Goal: Information Seeking & Learning: Learn about a topic

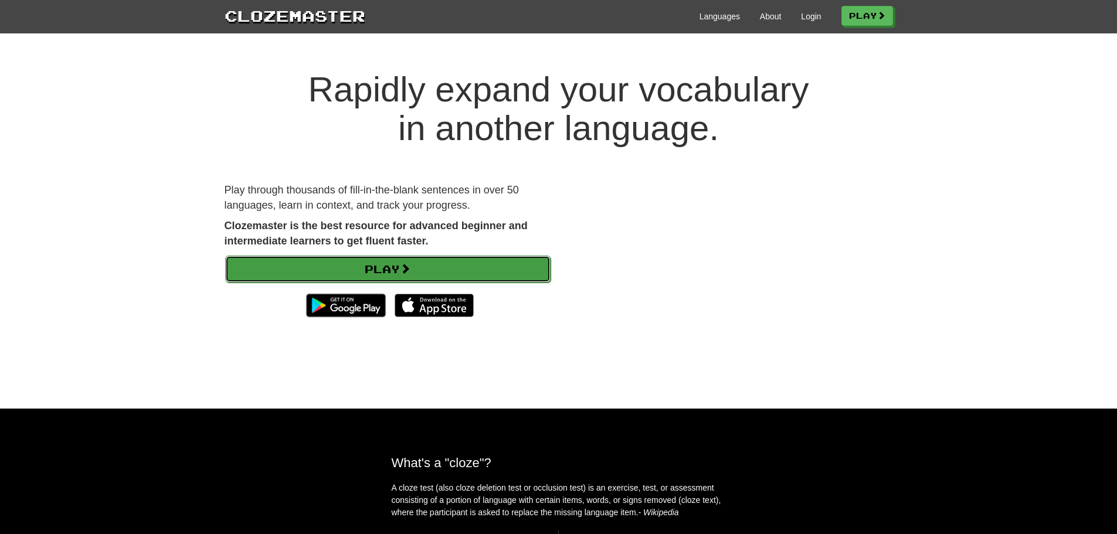
click at [375, 267] on link "Play" at bounding box center [388, 269] width 326 height 27
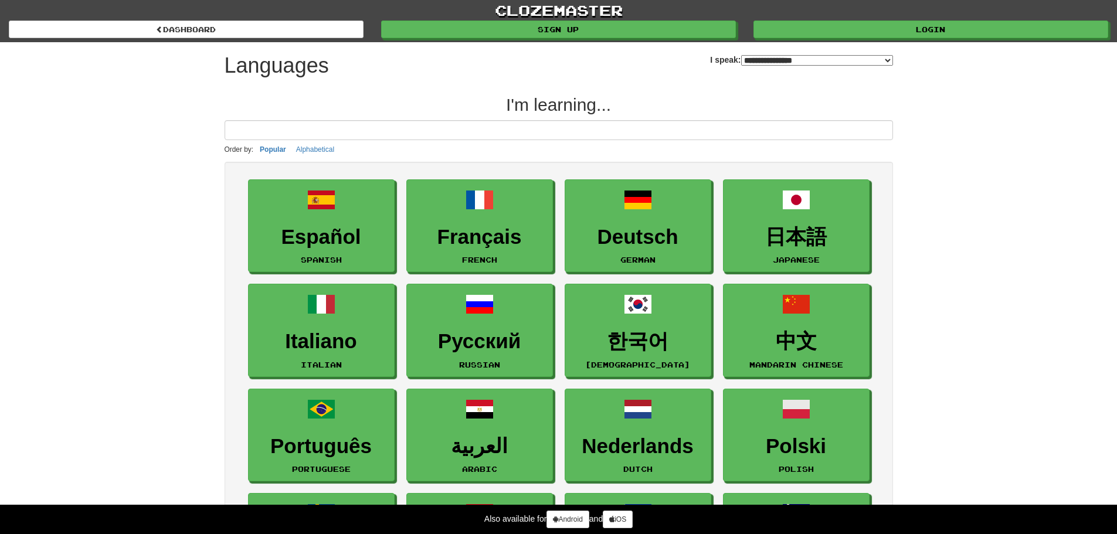
select select "*******"
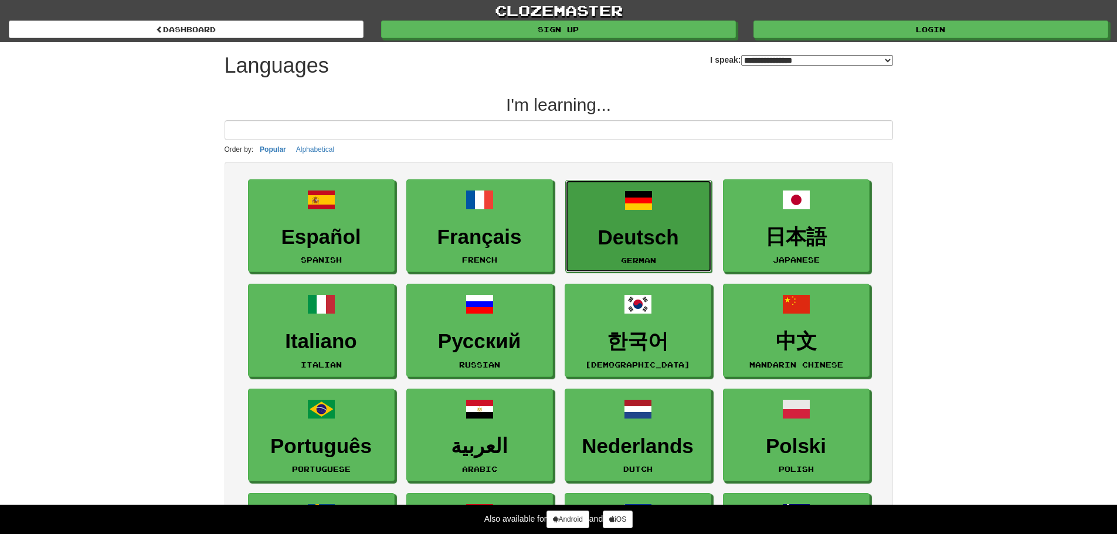
click at [642, 236] on h3 "Deutsch" at bounding box center [639, 237] width 134 height 23
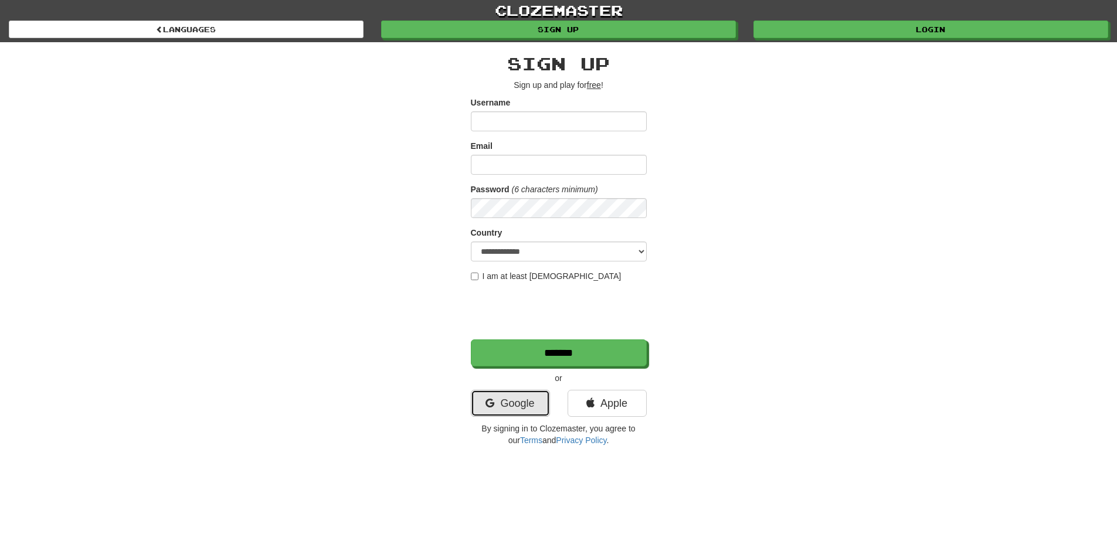
click at [526, 409] on link "Google" at bounding box center [510, 403] width 79 height 27
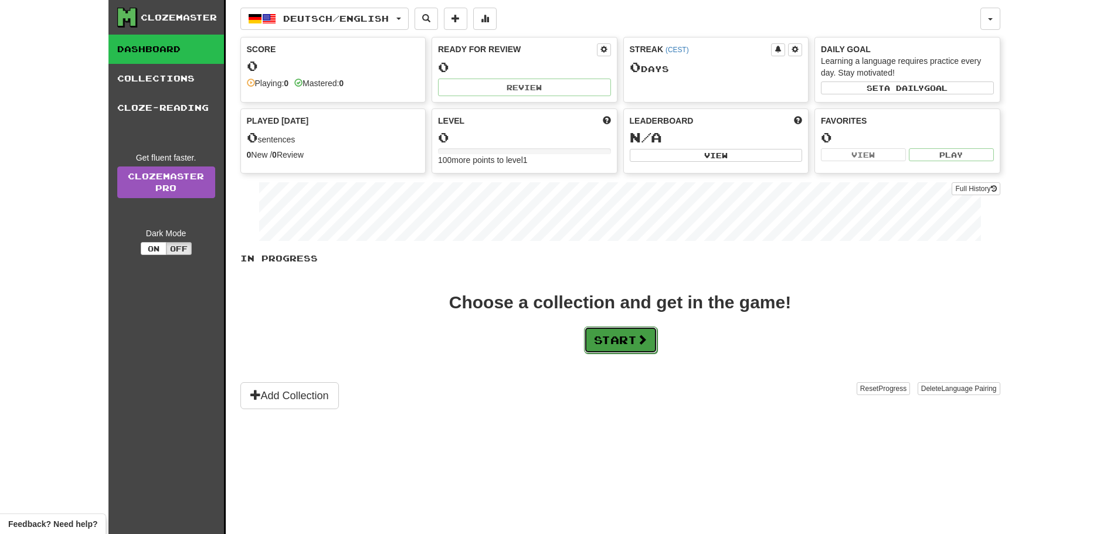
click at [623, 331] on button "Start" at bounding box center [620, 340] width 73 height 27
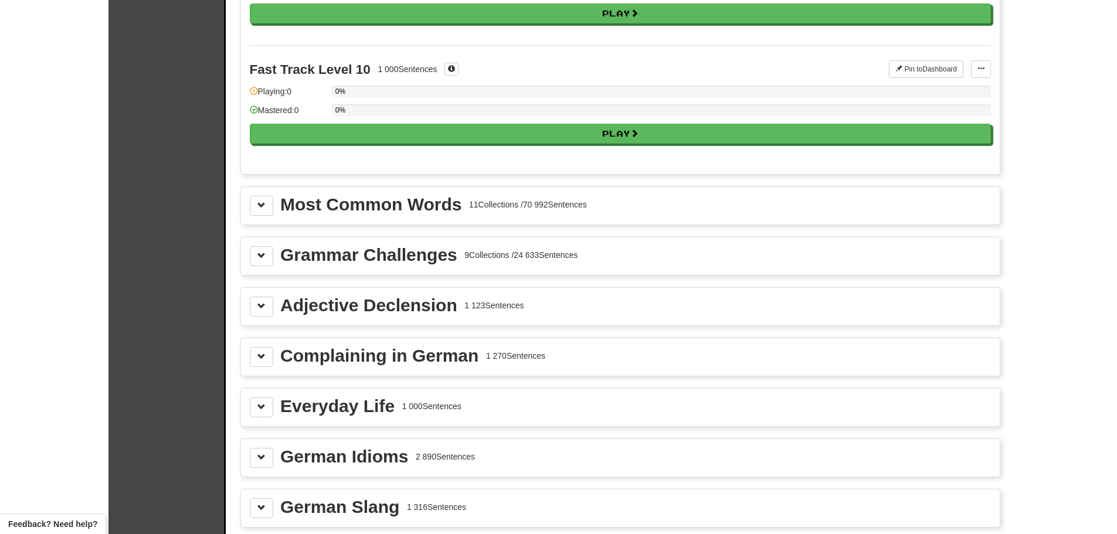
scroll to position [1114, 0]
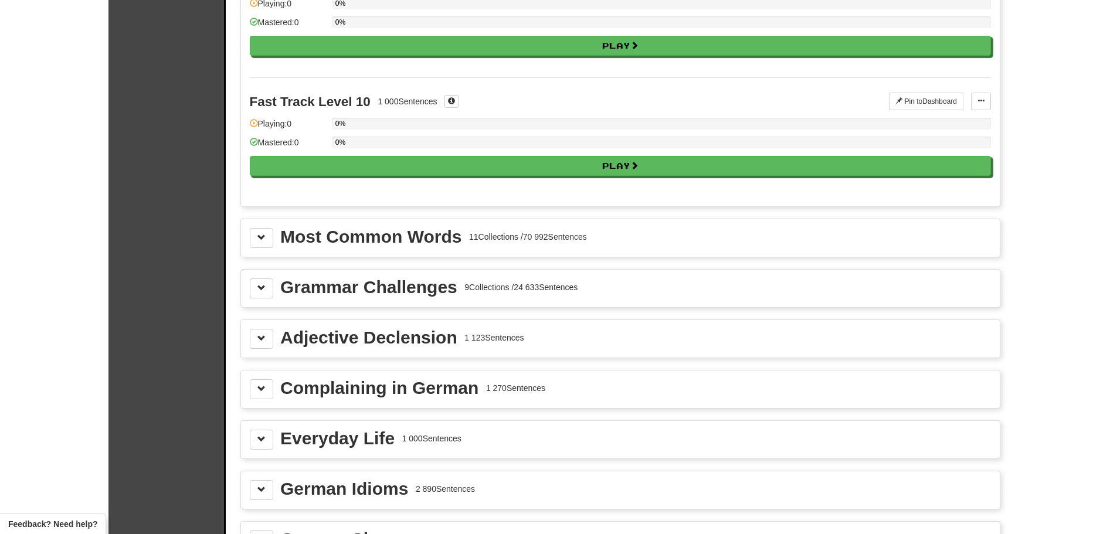
click at [408, 237] on div "Most Common Words" at bounding box center [370, 237] width 181 height 18
click at [255, 239] on button at bounding box center [261, 238] width 23 height 20
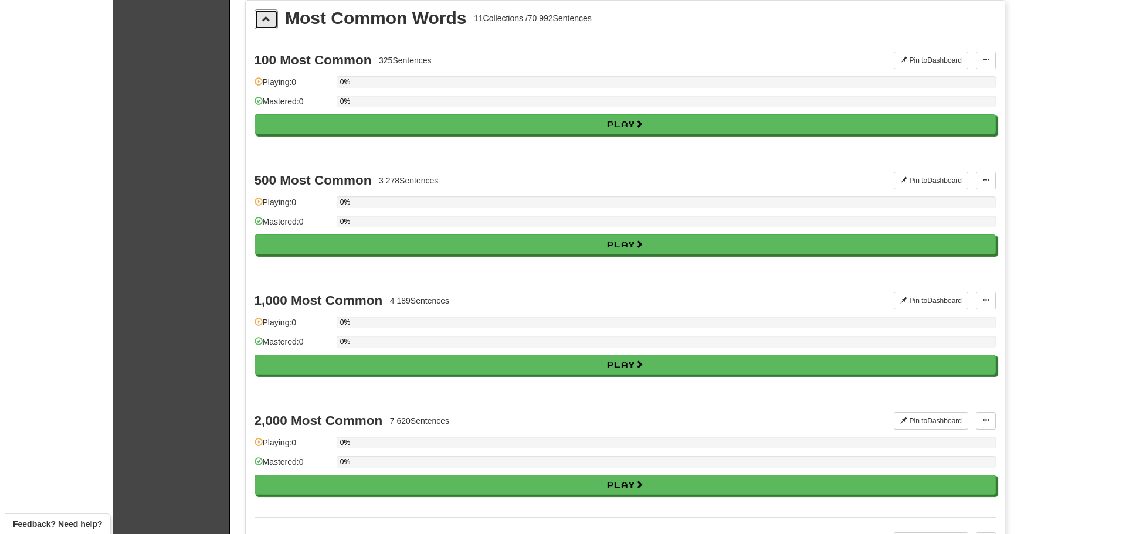
scroll to position [1466, 0]
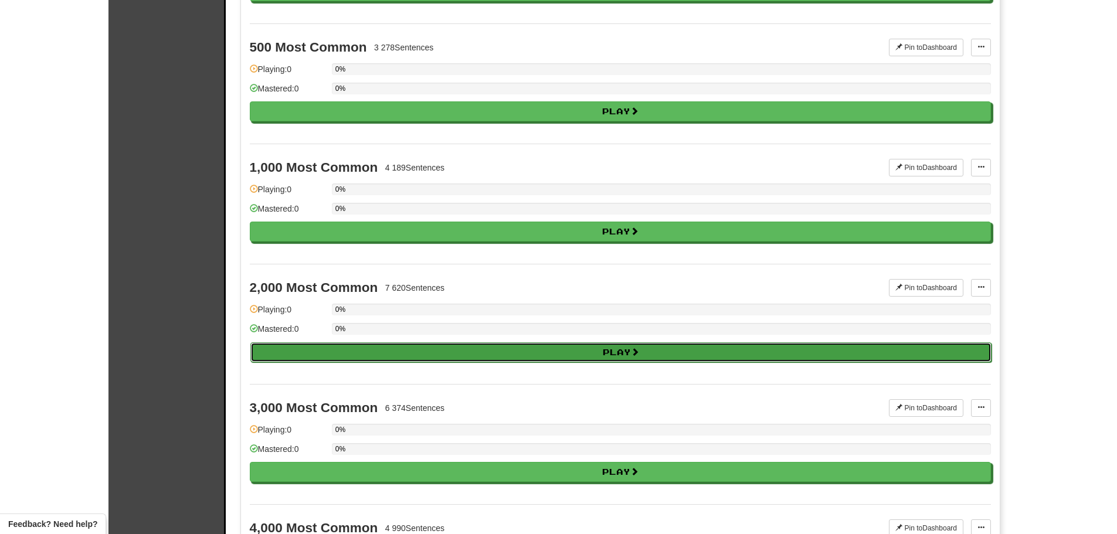
click at [700, 352] on button "Play" at bounding box center [620, 353] width 741 height 20
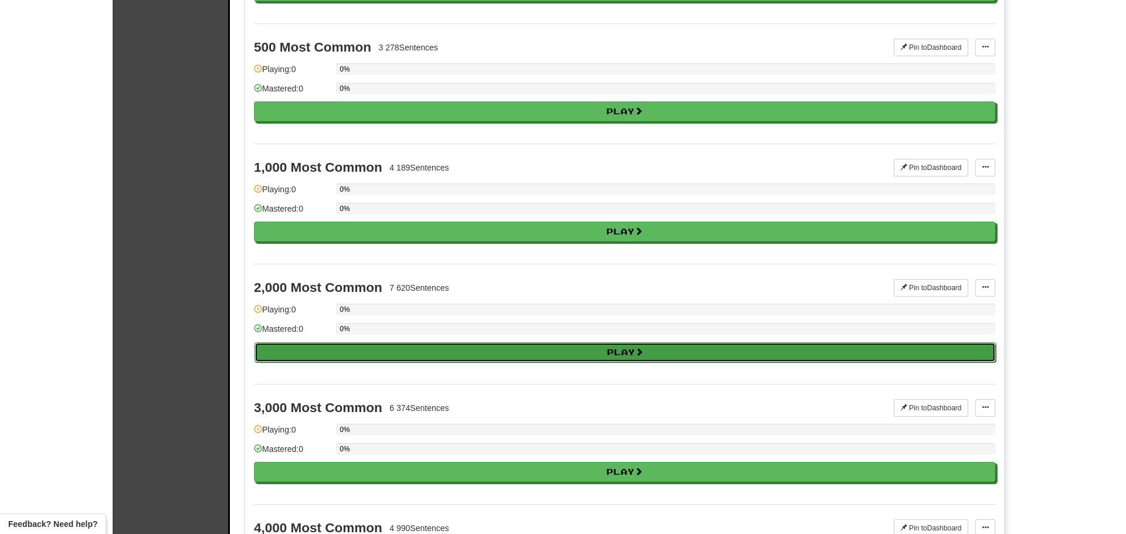
select select "**"
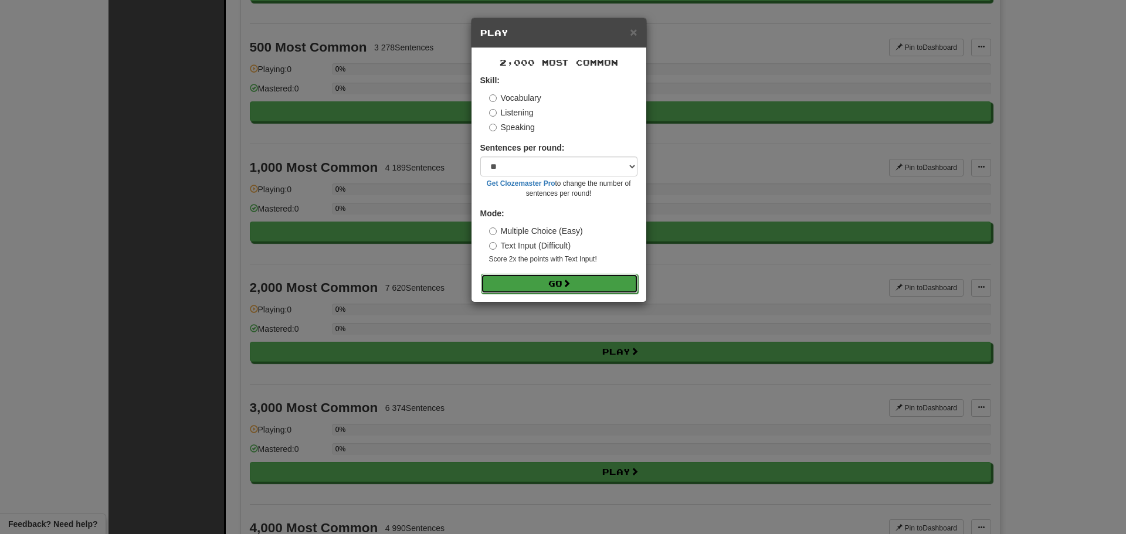
click at [557, 280] on button "Go" at bounding box center [559, 284] width 157 height 20
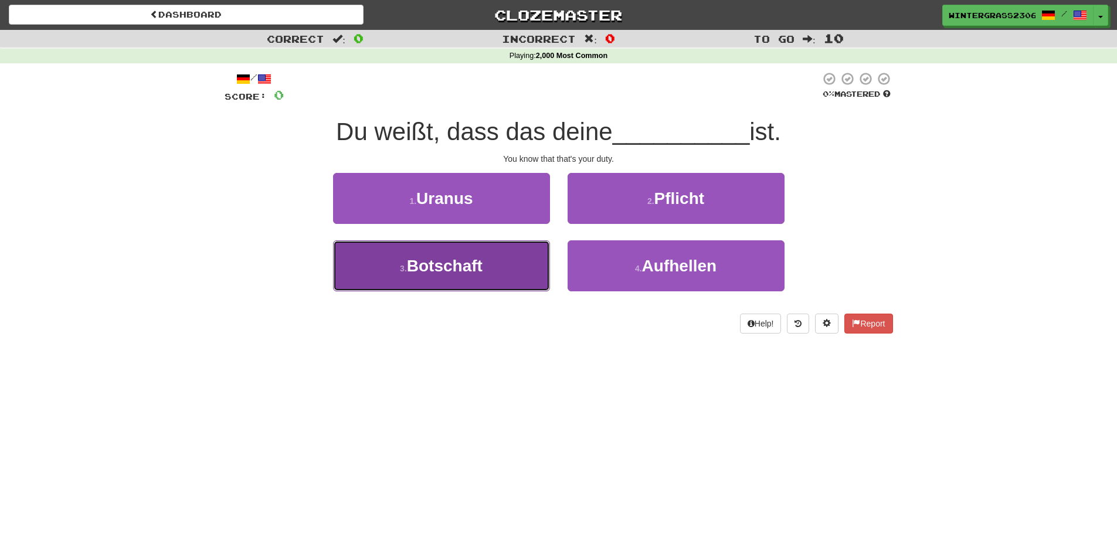
click at [505, 260] on button "3 . Botschaft" at bounding box center [441, 265] width 217 height 51
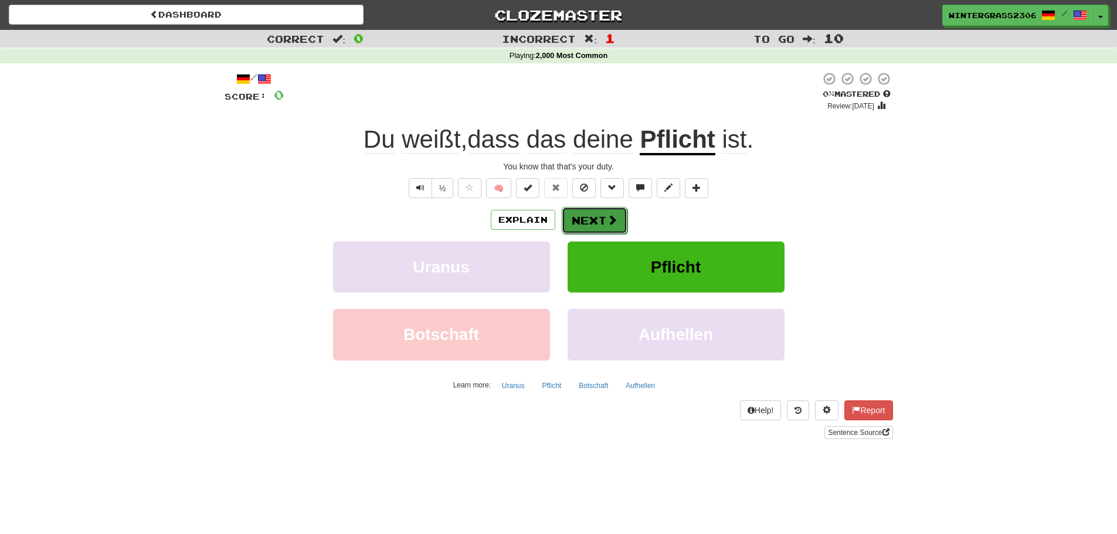
click at [601, 211] on button "Next" at bounding box center [595, 220] width 66 height 27
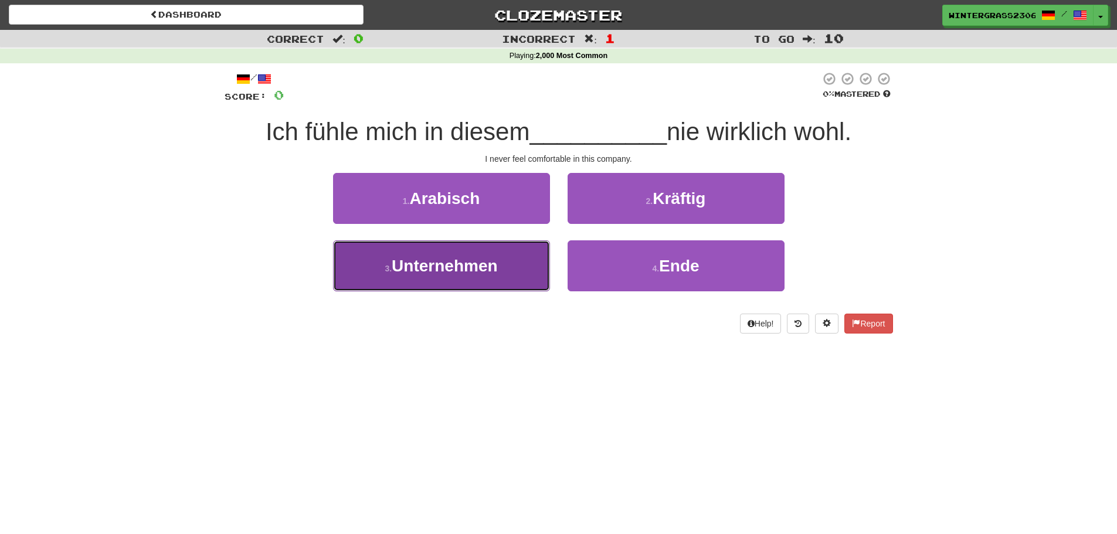
click at [512, 253] on button "3 . Unternehmen" at bounding box center [441, 265] width 217 height 51
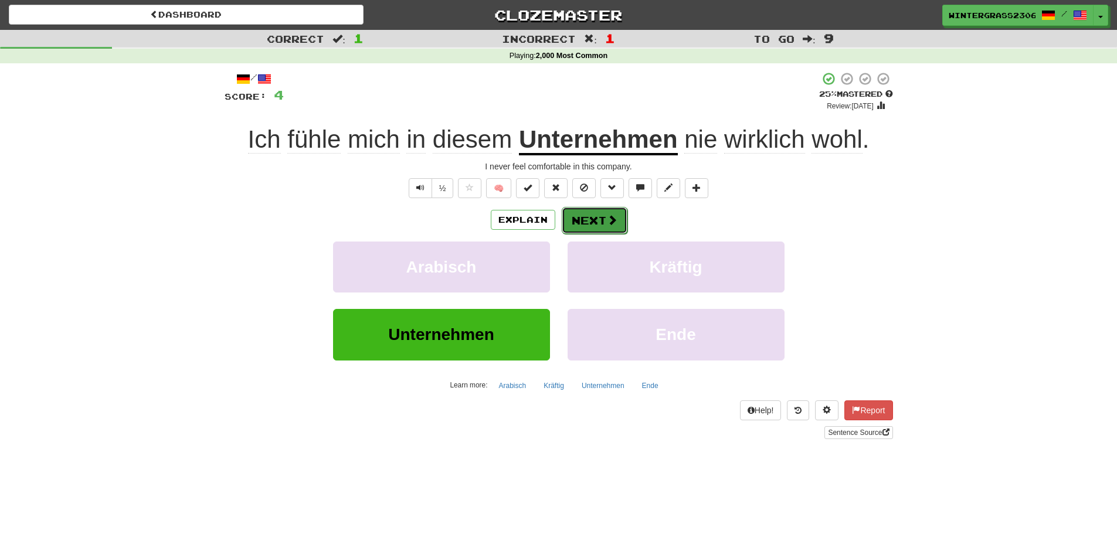
click at [613, 218] on span at bounding box center [612, 220] width 11 height 11
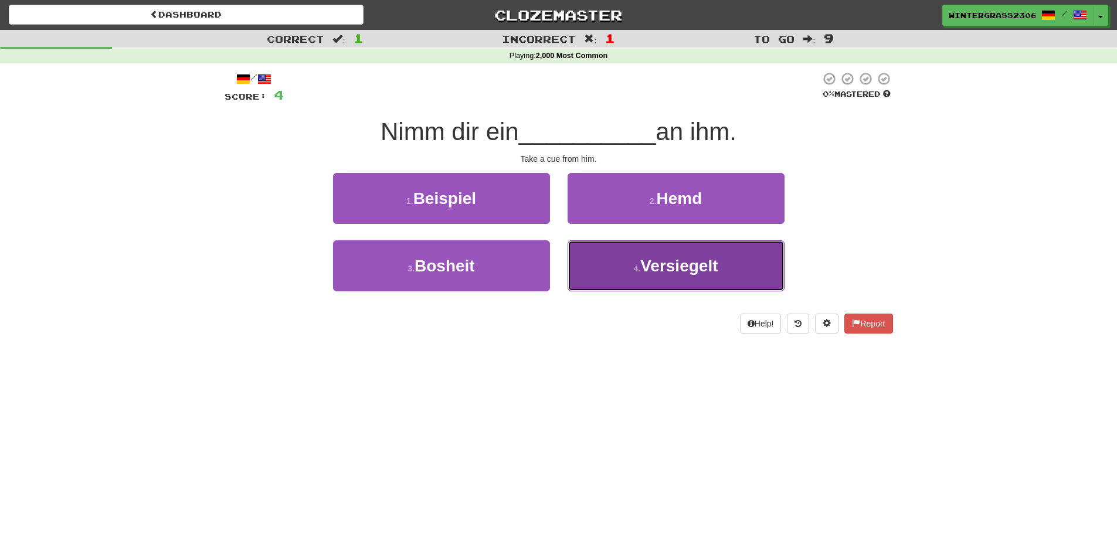
click at [681, 278] on button "4 . Versiegelt" at bounding box center [676, 265] width 217 height 51
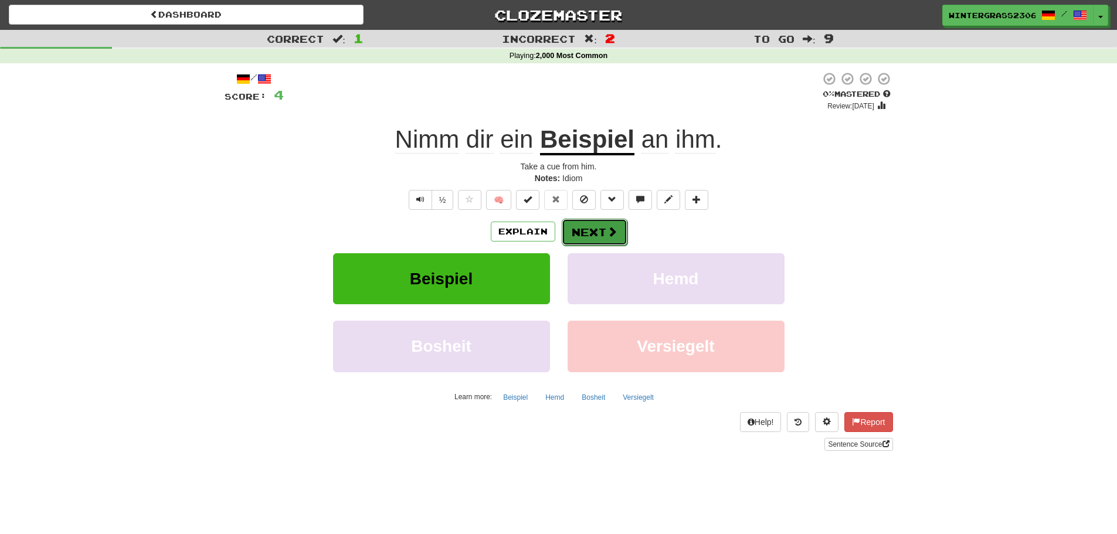
click at [609, 234] on span at bounding box center [612, 231] width 11 height 11
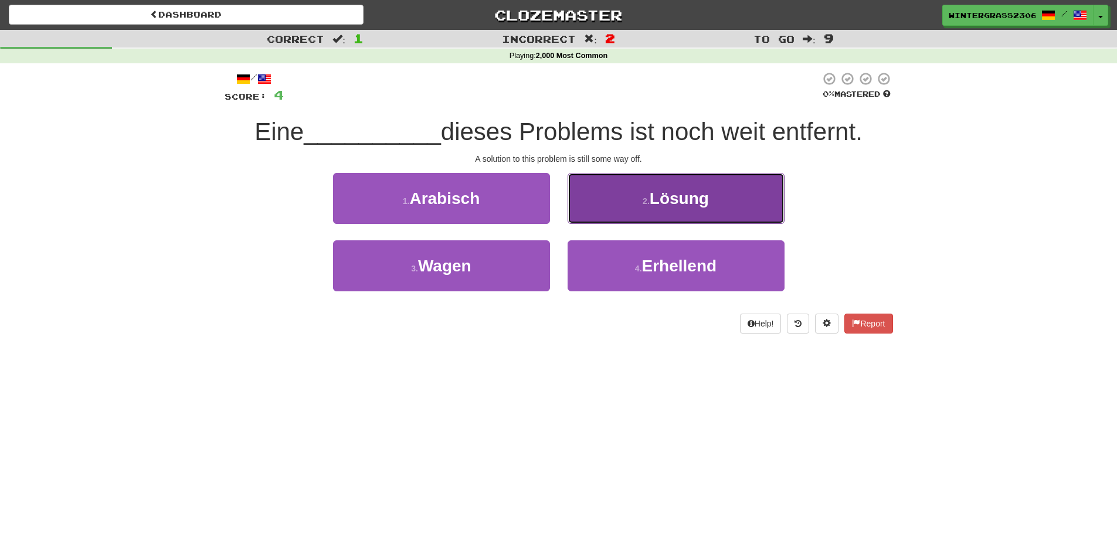
click at [706, 205] on span "Lösung" at bounding box center [679, 198] width 59 height 18
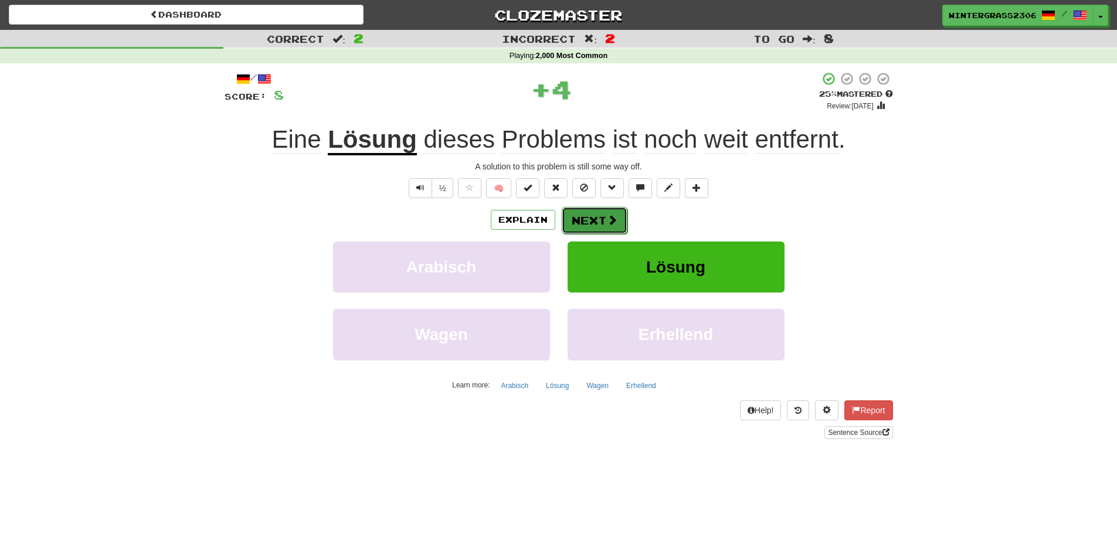
click at [587, 216] on button "Next" at bounding box center [595, 220] width 66 height 27
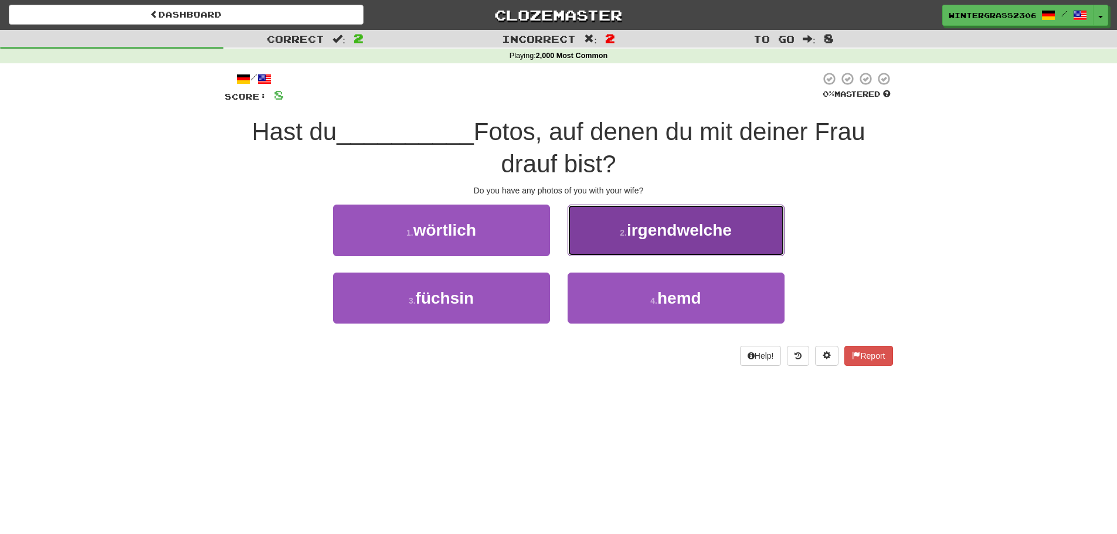
click at [699, 216] on button "2 . irgendwelche" at bounding box center [676, 230] width 217 height 51
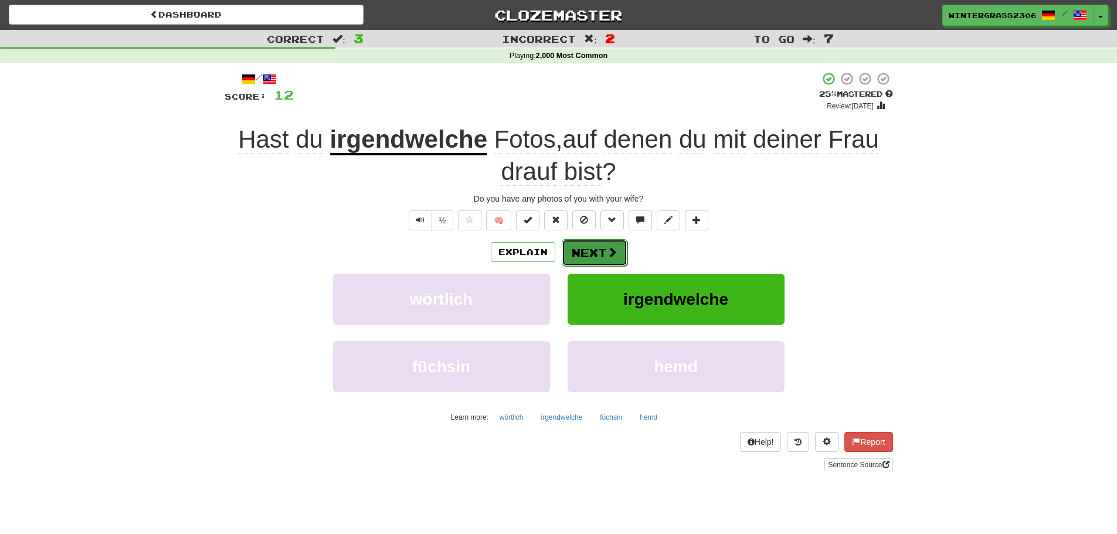
click at [596, 251] on button "Next" at bounding box center [595, 252] width 66 height 27
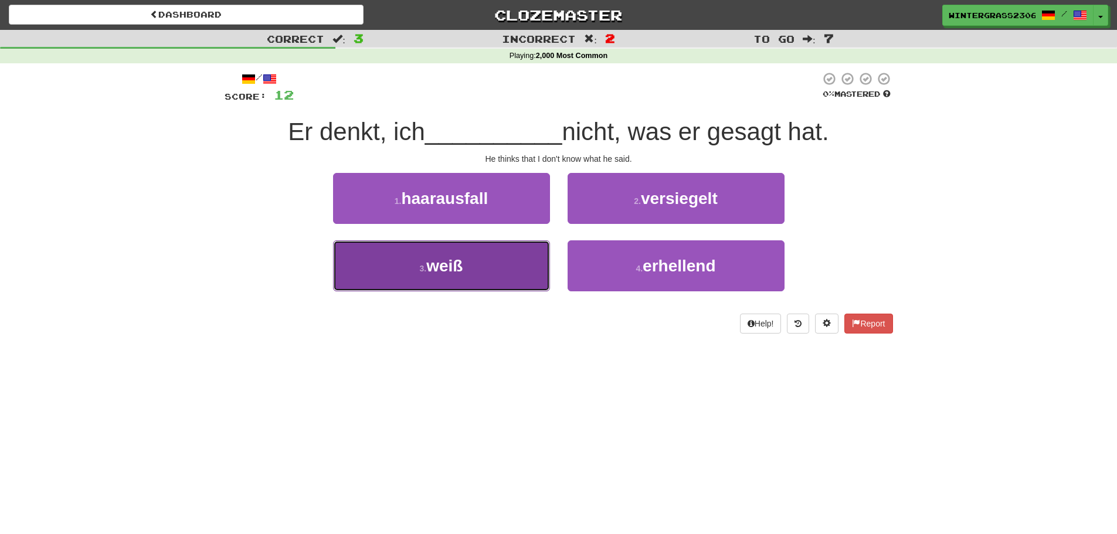
click at [469, 262] on button "3 . weiß" at bounding box center [441, 265] width 217 height 51
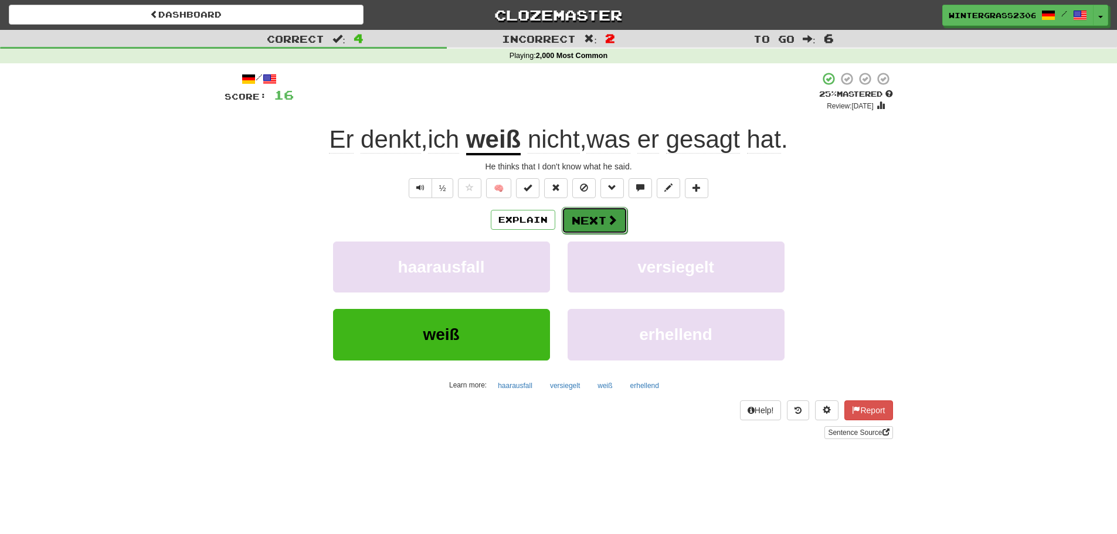
click at [608, 215] on span at bounding box center [612, 220] width 11 height 11
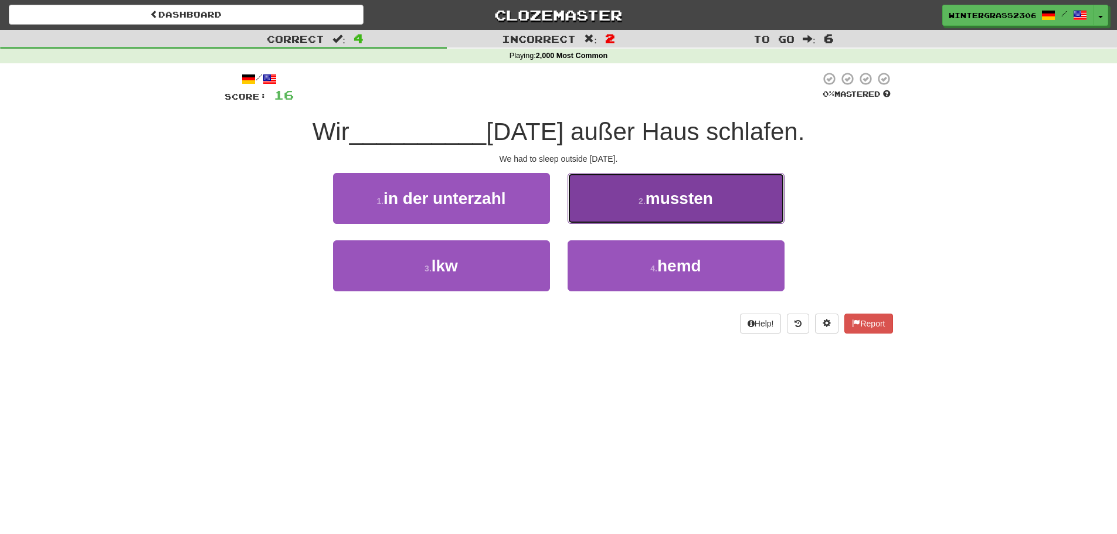
click at [674, 210] on button "2 . mussten" at bounding box center [676, 198] width 217 height 51
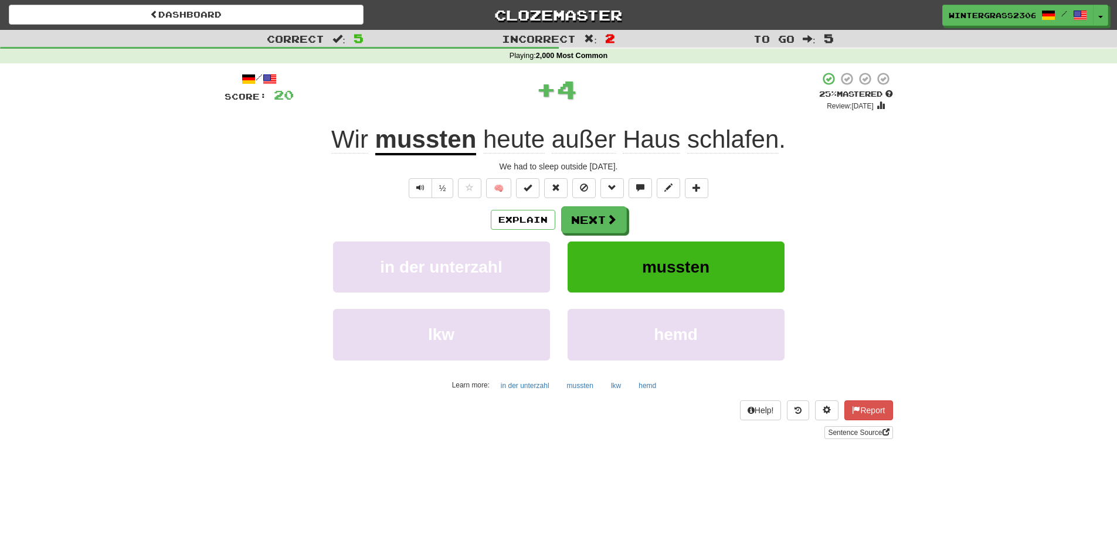
click at [633, 219] on div "Explain Next" at bounding box center [559, 219] width 669 height 27
click at [621, 219] on button "Next" at bounding box center [595, 220] width 66 height 27
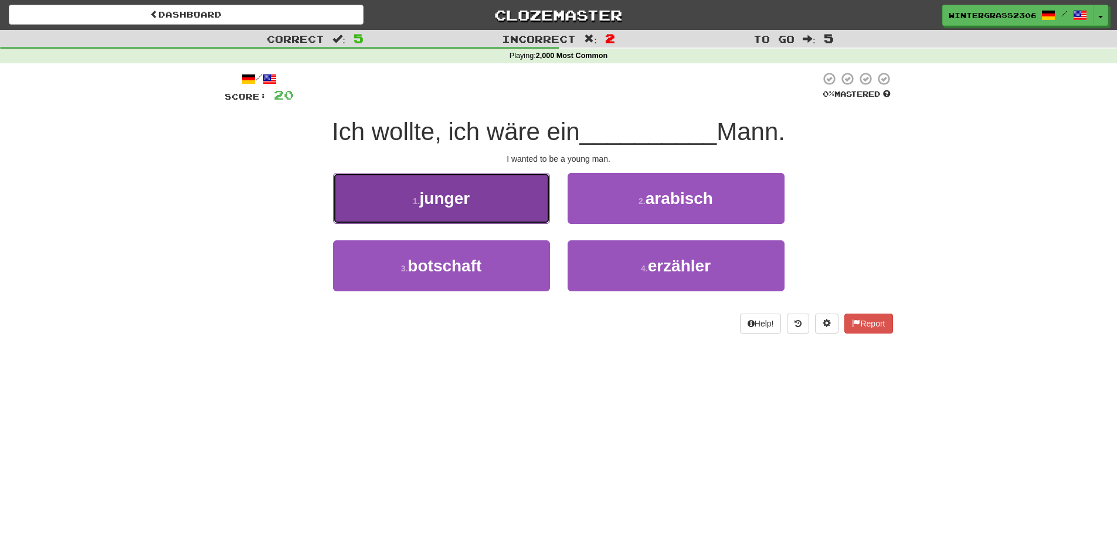
click at [505, 196] on button "1 . junger" at bounding box center [441, 198] width 217 height 51
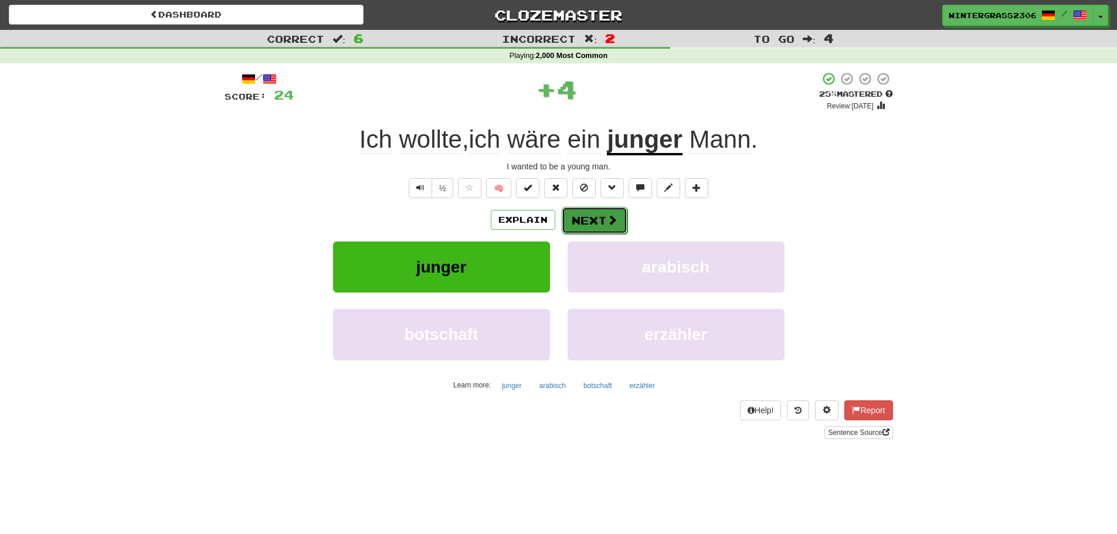
click at [613, 215] on span at bounding box center [612, 220] width 11 height 11
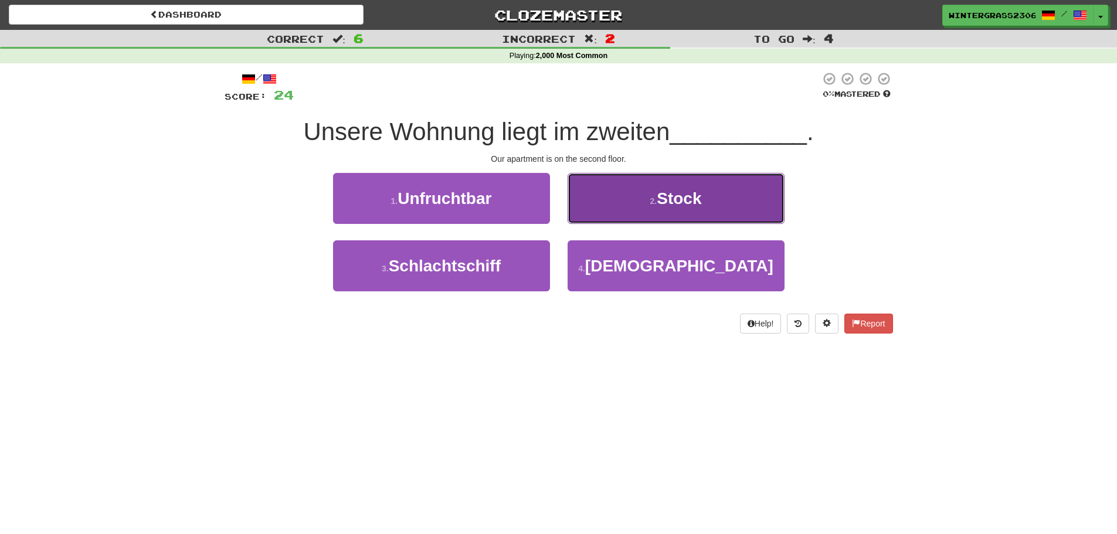
click at [605, 205] on button "2 . Stock" at bounding box center [676, 198] width 217 height 51
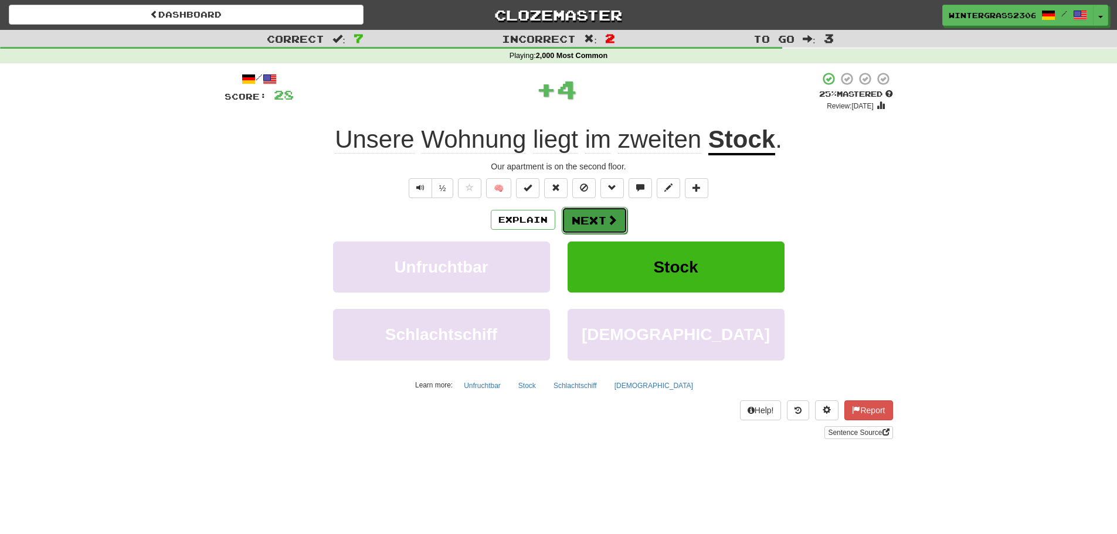
click at [607, 215] on span at bounding box center [612, 220] width 11 height 11
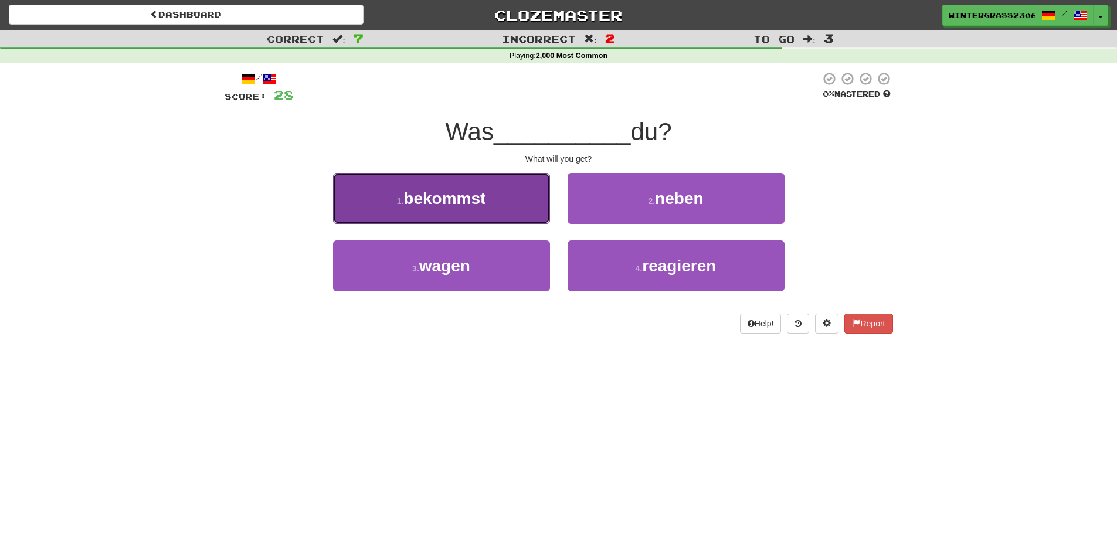
click at [532, 219] on button "1 . bekommst" at bounding box center [441, 198] width 217 height 51
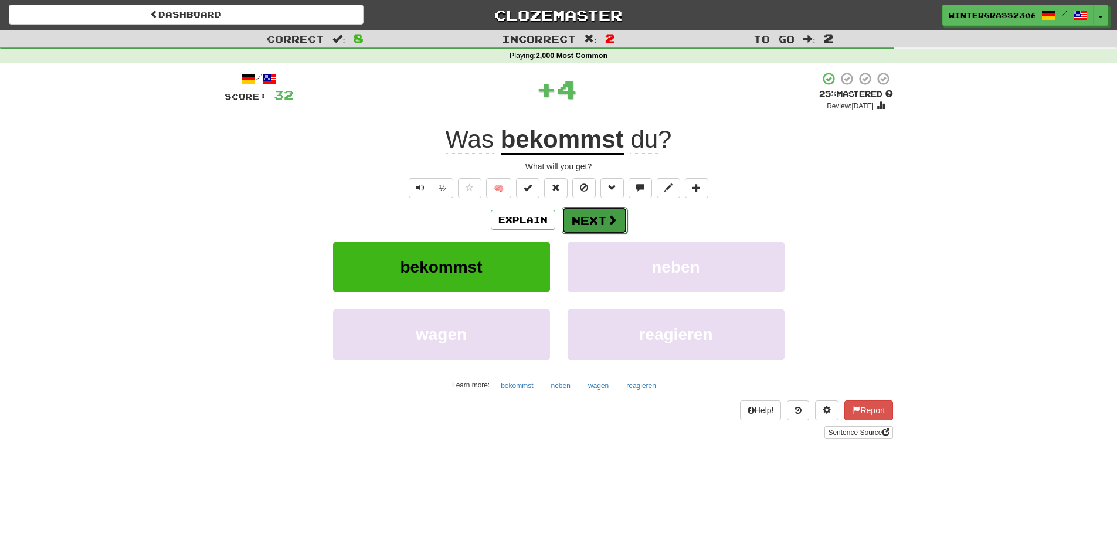
click at [581, 214] on button "Next" at bounding box center [595, 220] width 66 height 27
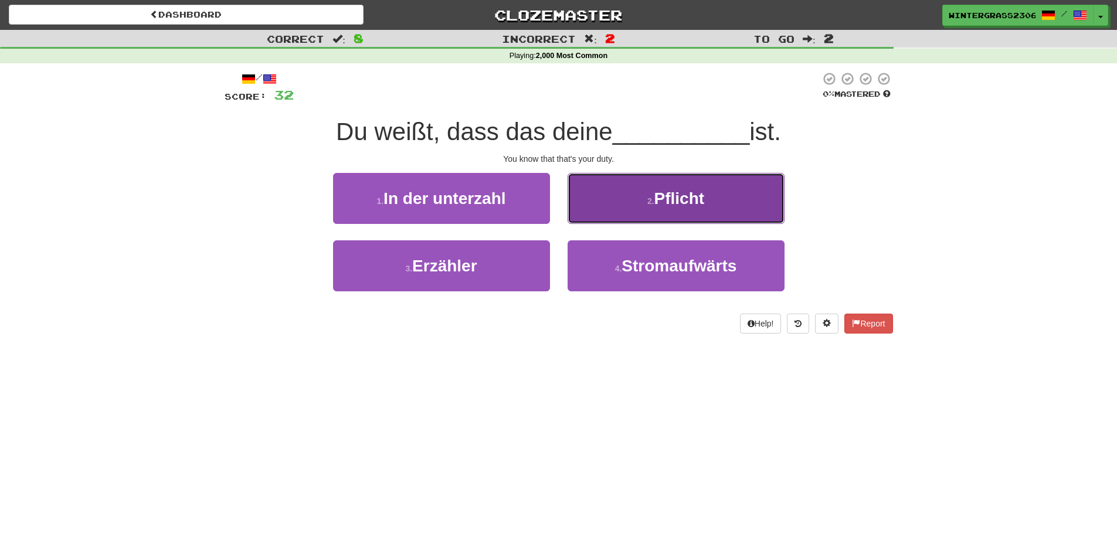
click at [658, 213] on button "2 . Pflicht" at bounding box center [676, 198] width 217 height 51
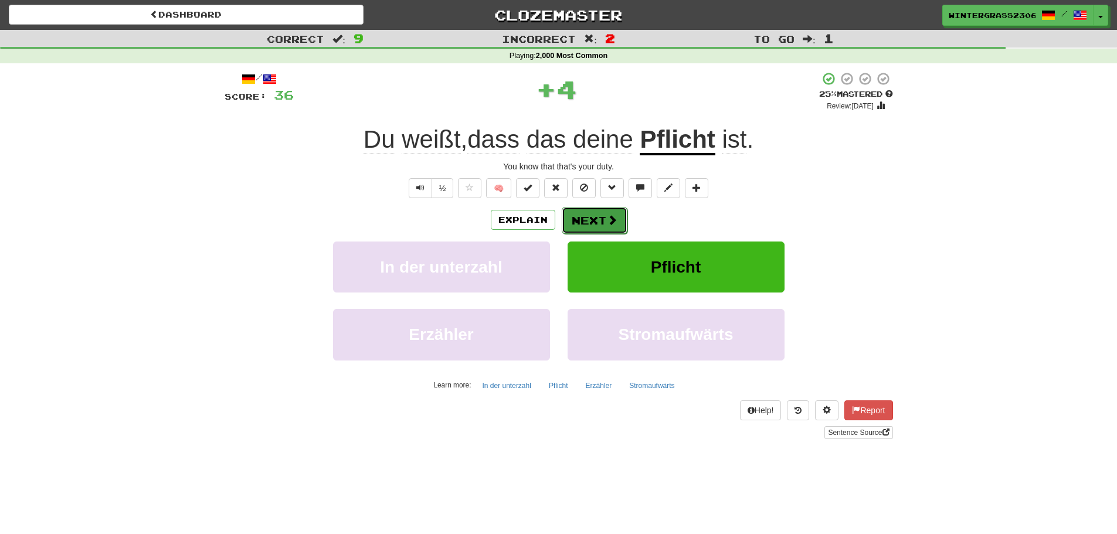
click at [605, 221] on button "Next" at bounding box center [595, 220] width 66 height 27
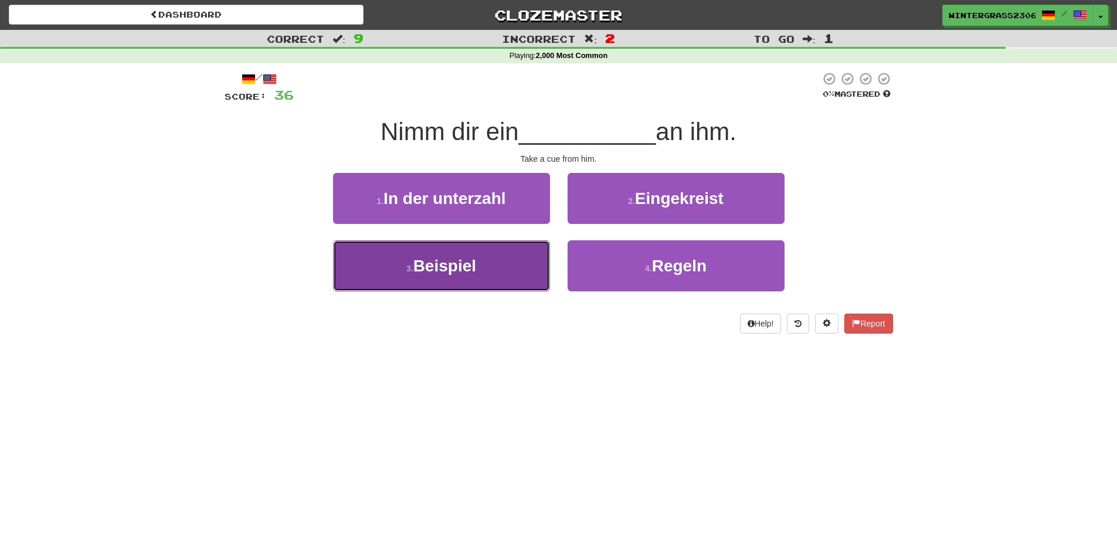
click at [511, 252] on button "3 . Beispiel" at bounding box center [441, 265] width 217 height 51
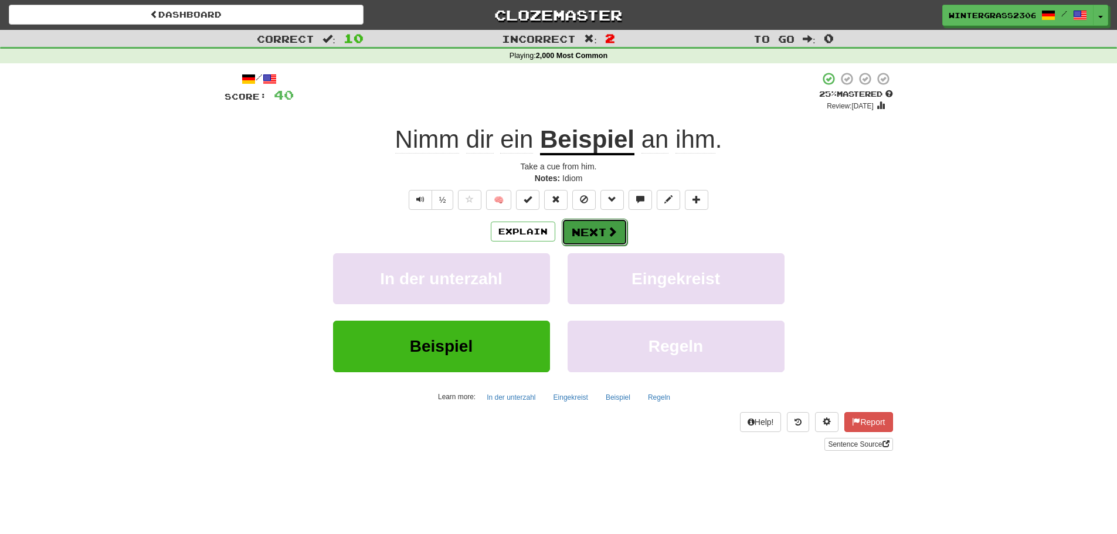
click at [607, 233] on span at bounding box center [612, 231] width 11 height 11
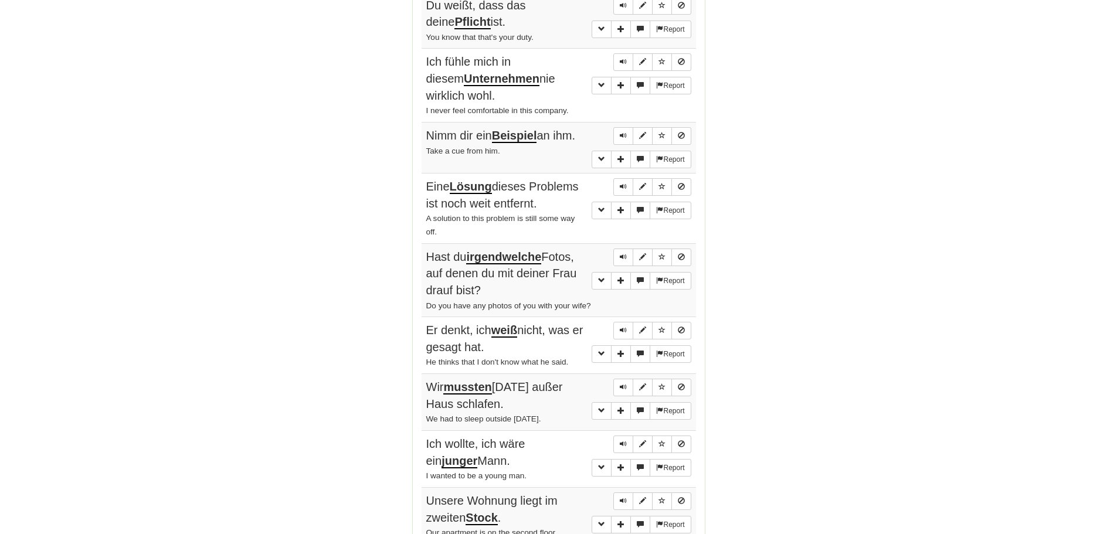
scroll to position [880, 0]
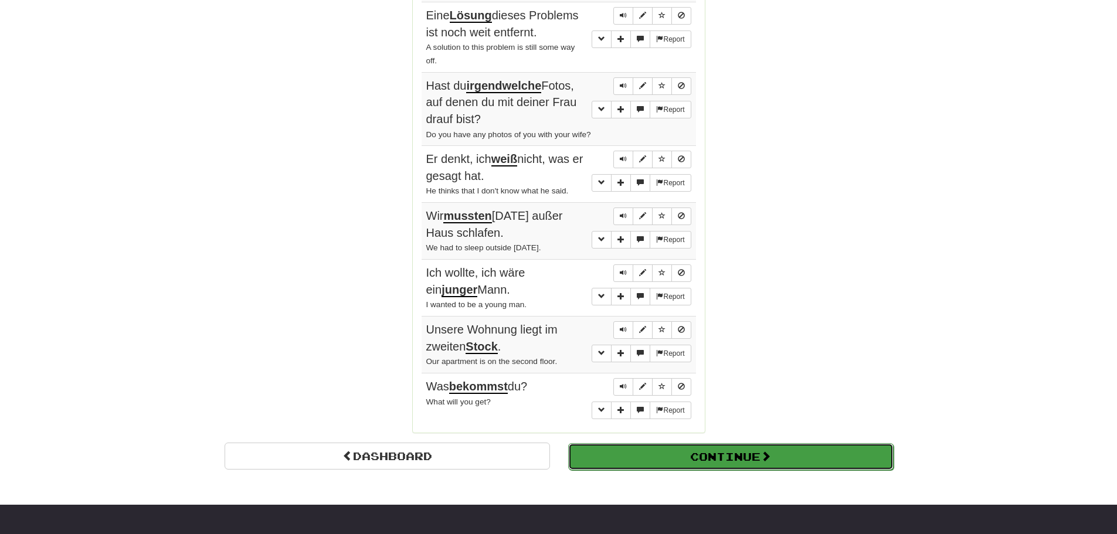
click at [750, 461] on button "Continue" at bounding box center [731, 456] width 326 height 27
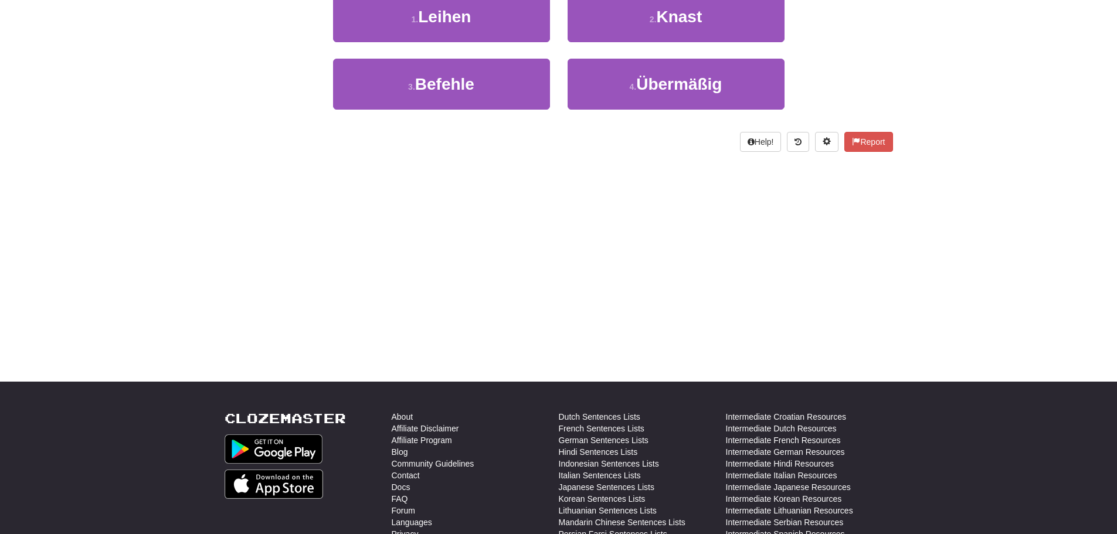
scroll to position [0, 0]
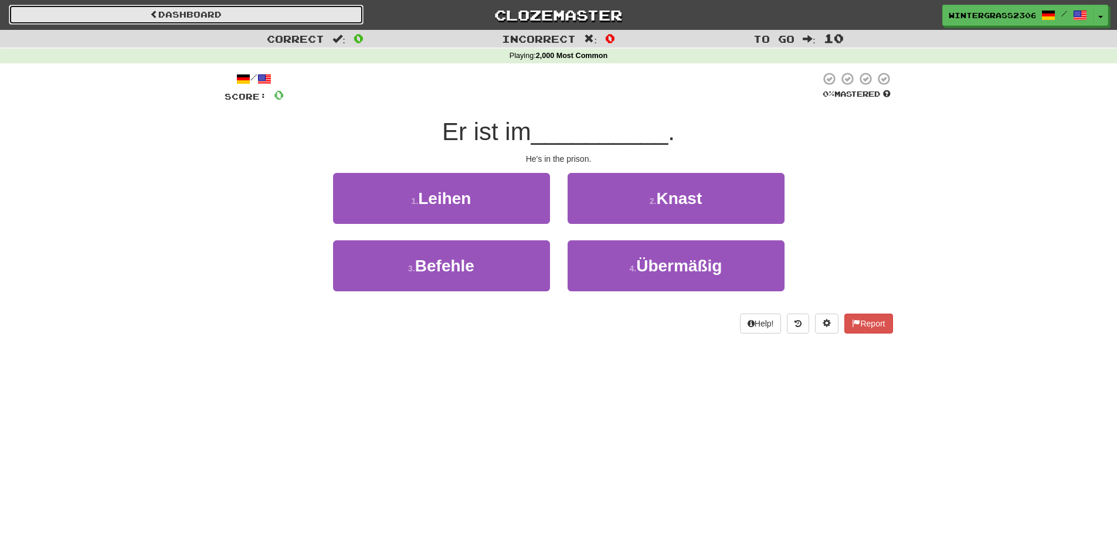
click at [303, 15] on link "Dashboard" at bounding box center [186, 15] width 355 height 20
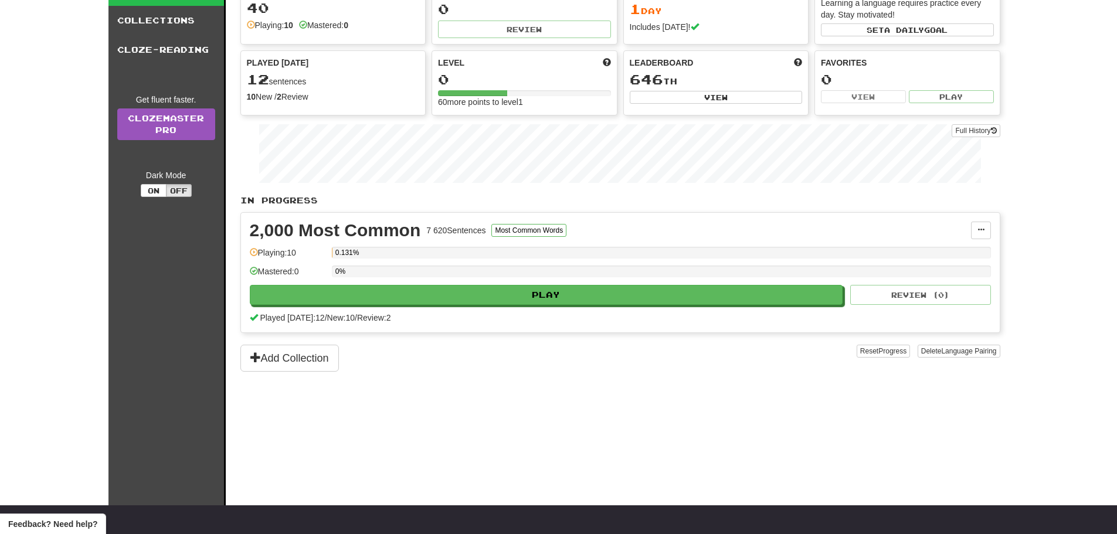
scroll to position [59, 0]
